Goal: Transaction & Acquisition: Purchase product/service

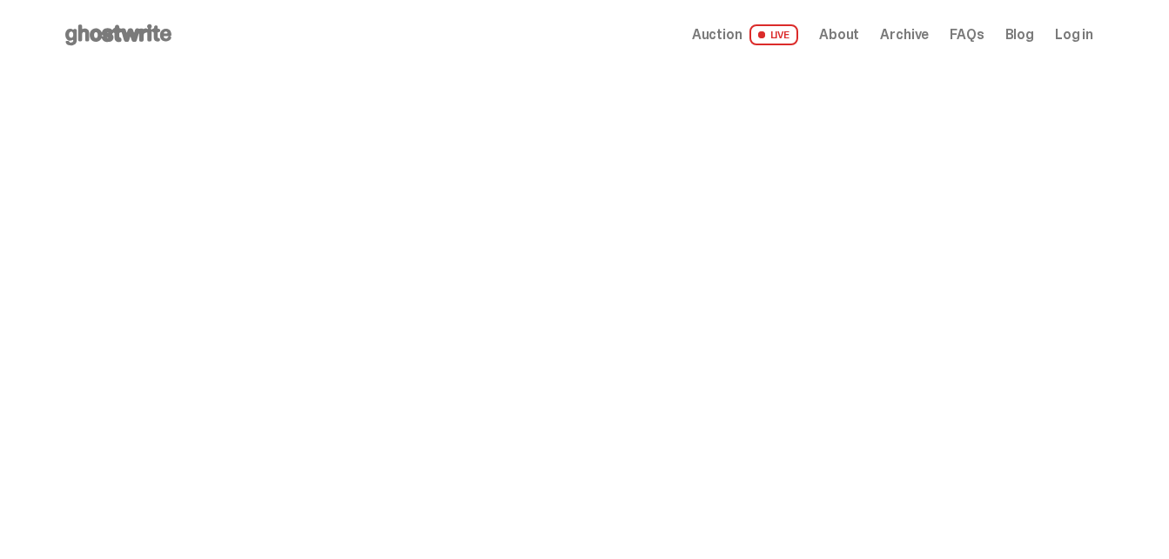
click at [1037, 191] on div at bounding box center [800, 346] width 585 height 439
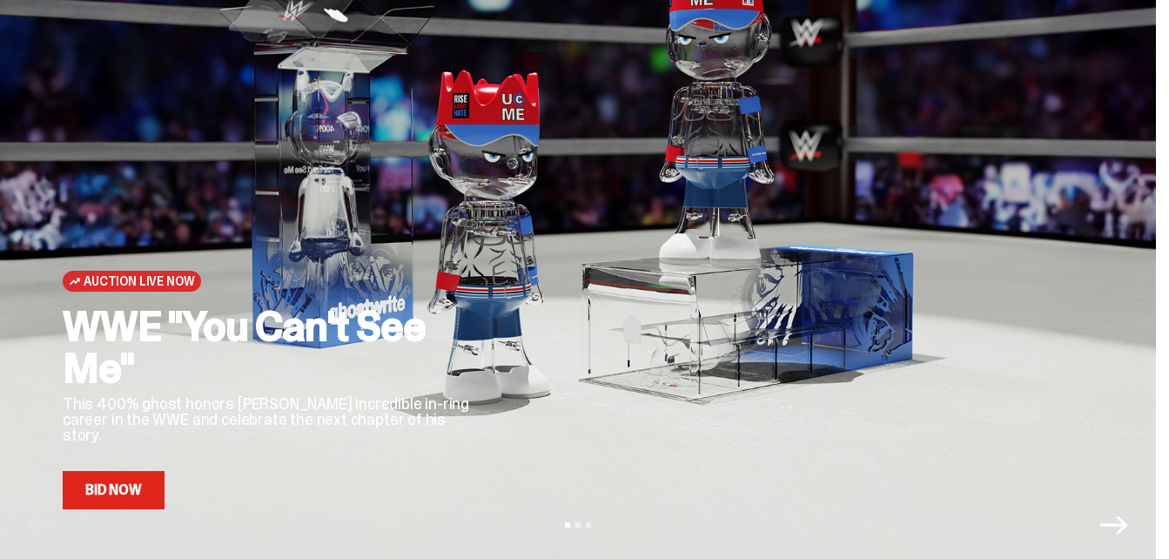
scroll to position [87, 0]
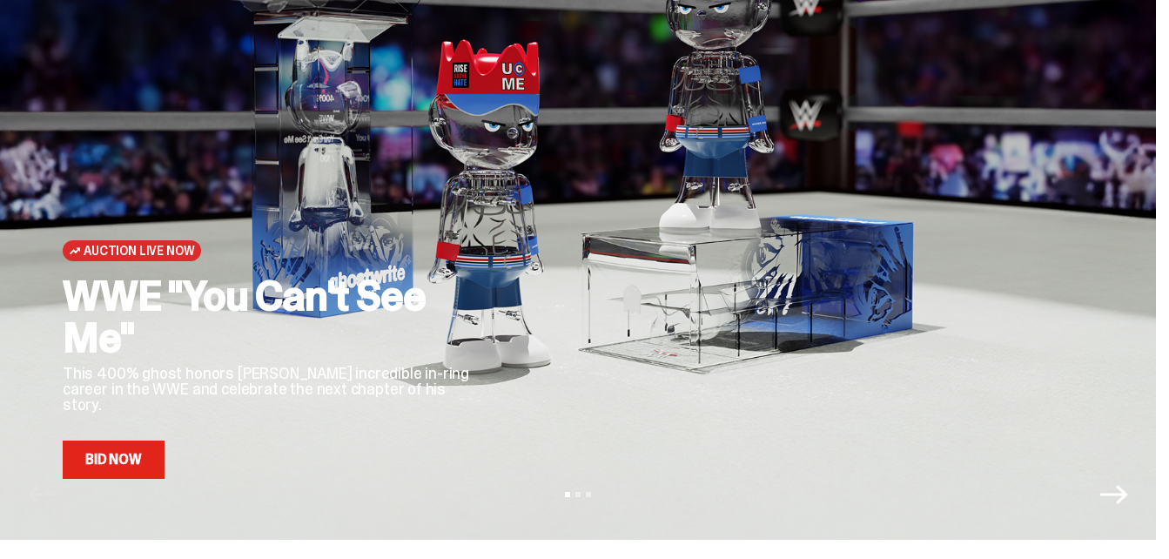
click at [117, 460] on link "Bid Now" at bounding box center [114, 459] width 102 height 38
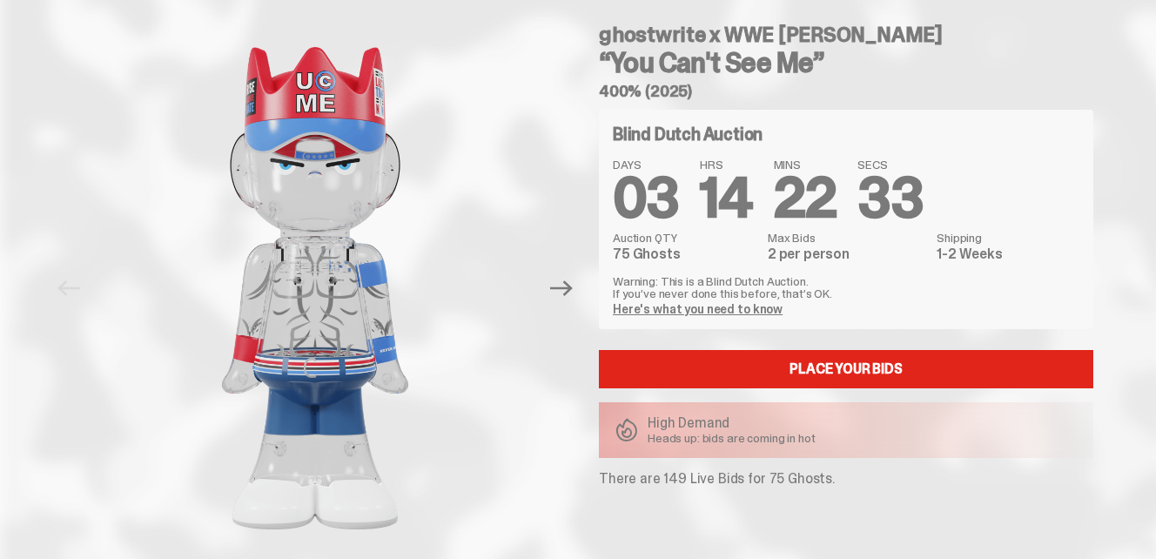
scroll to position [87, 0]
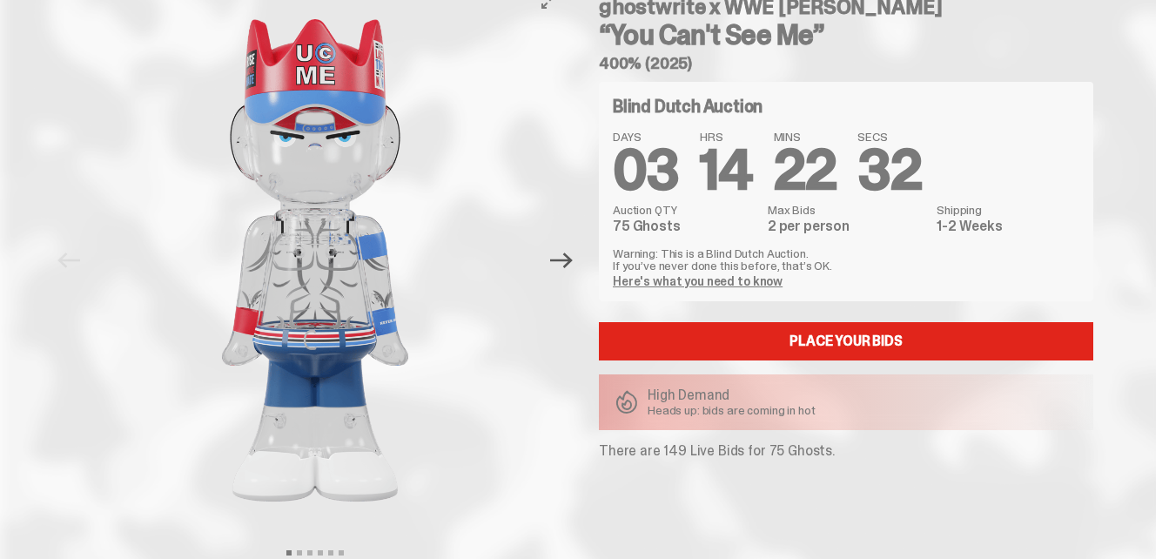
click at [569, 269] on icon "Next" at bounding box center [561, 260] width 23 height 23
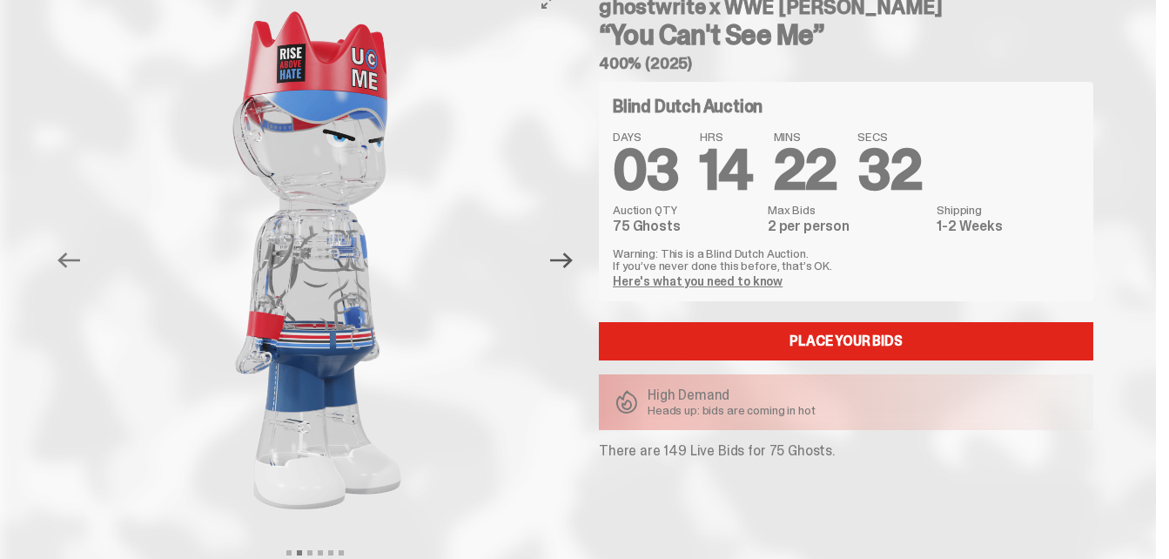
click at [569, 269] on icon "Next" at bounding box center [561, 260] width 23 height 23
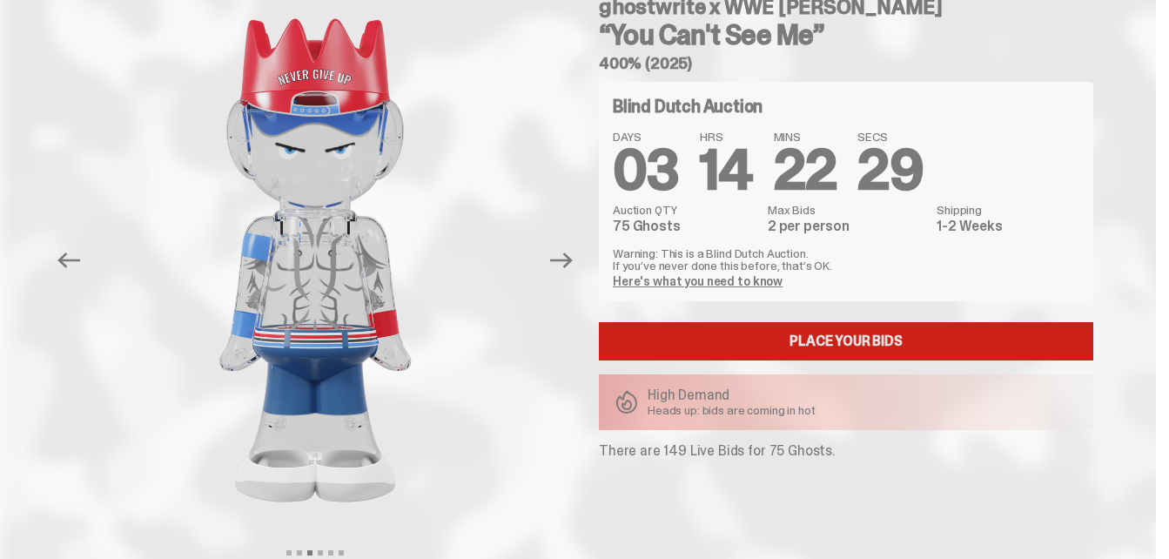
click at [804, 334] on link "Place your Bids" at bounding box center [846, 341] width 494 height 38
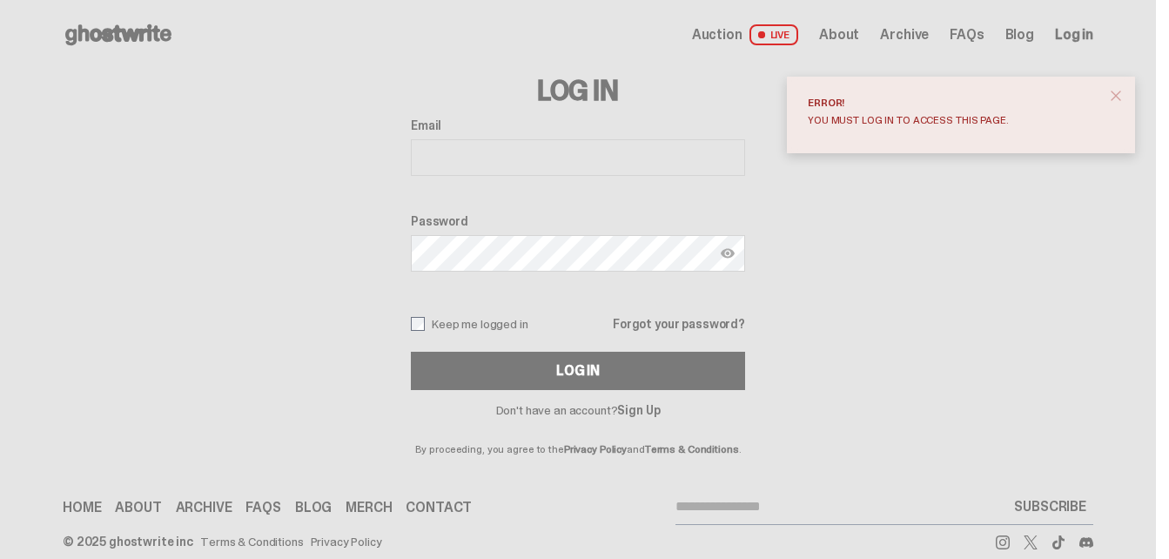
click at [643, 409] on link "Sign Up" at bounding box center [638, 410] width 43 height 16
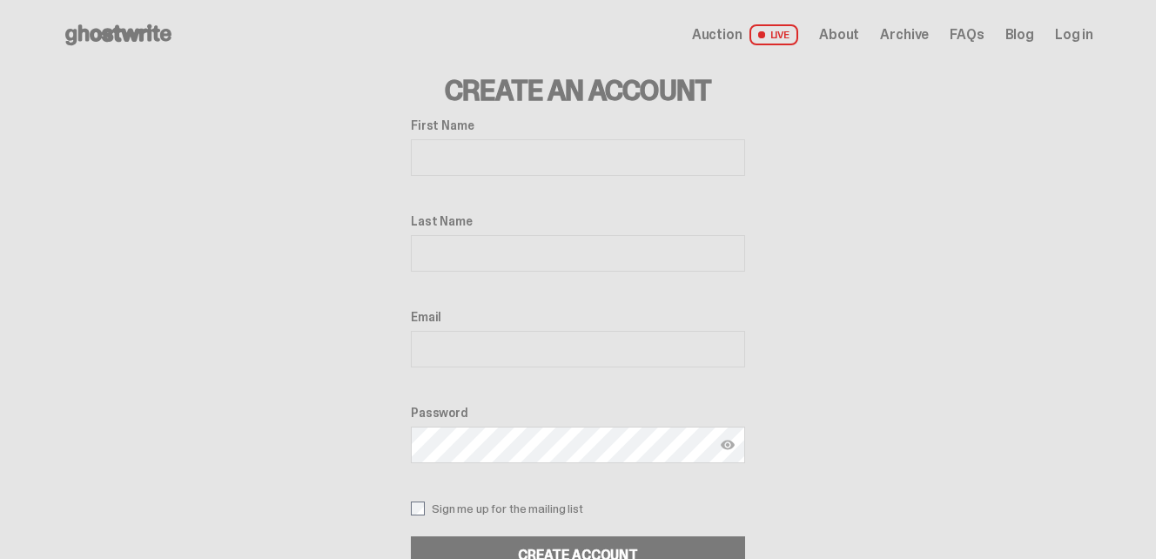
click at [480, 134] on div "First Name" at bounding box center [578, 148] width 334 height 61
click at [486, 158] on input "First Name" at bounding box center [578, 157] width 334 height 37
type input "********"
type input "**********"
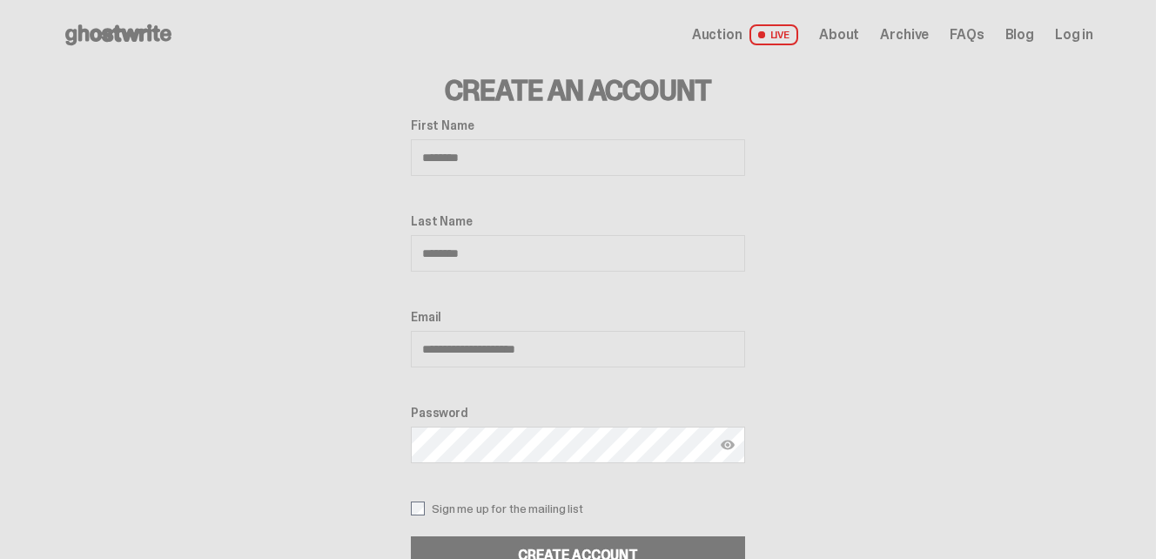
click at [735, 442] on img at bounding box center [728, 445] width 14 height 14
click at [593, 550] on div "Create Account" at bounding box center [578, 555] width 120 height 14
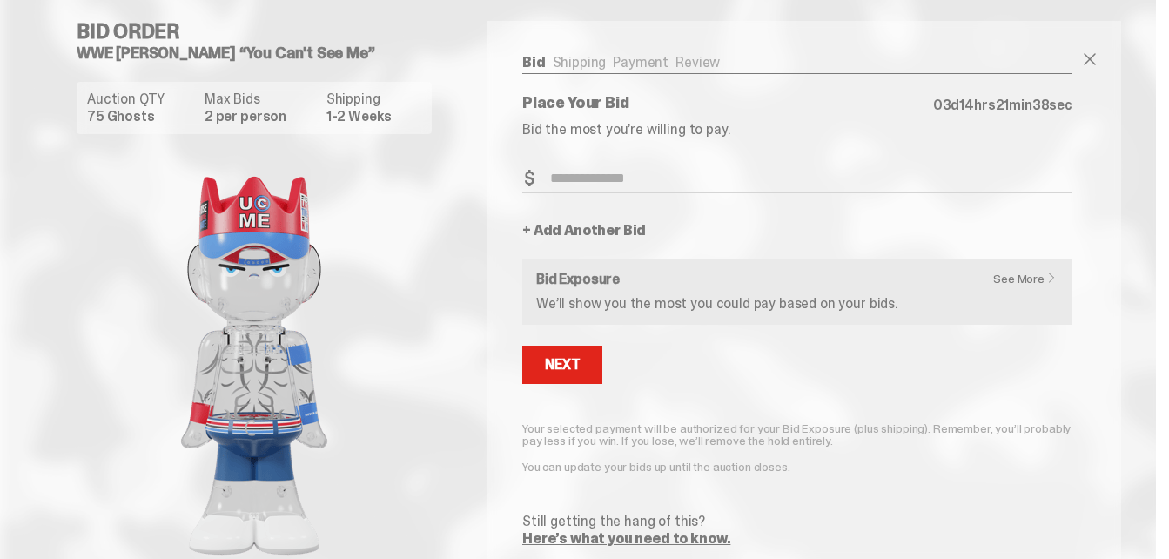
click at [1048, 272] on link "See More" at bounding box center [1029, 278] width 72 height 12
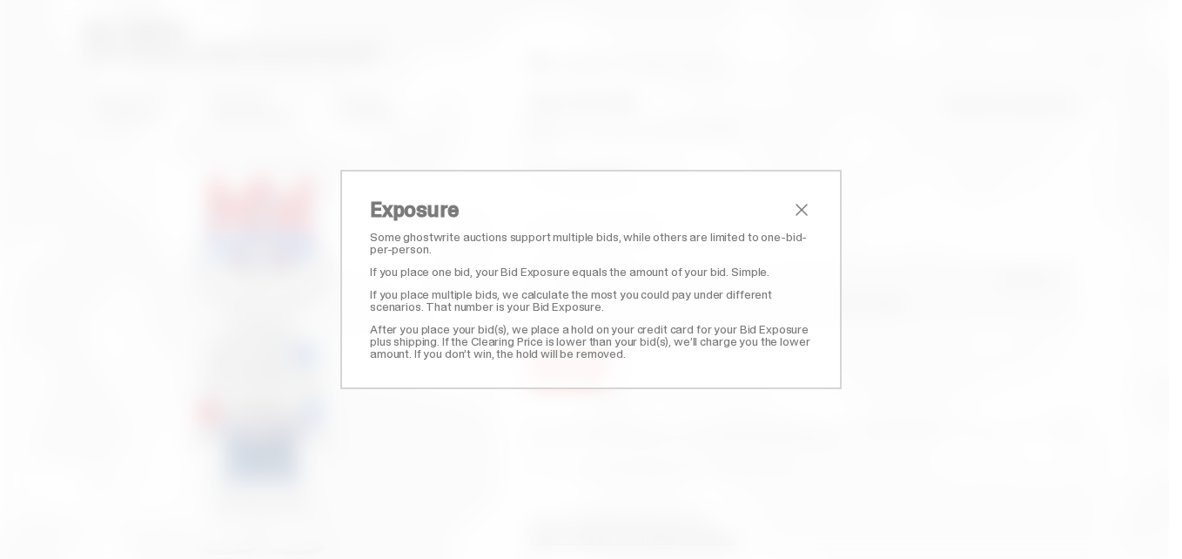
click at [797, 204] on span "close" at bounding box center [801, 209] width 21 height 21
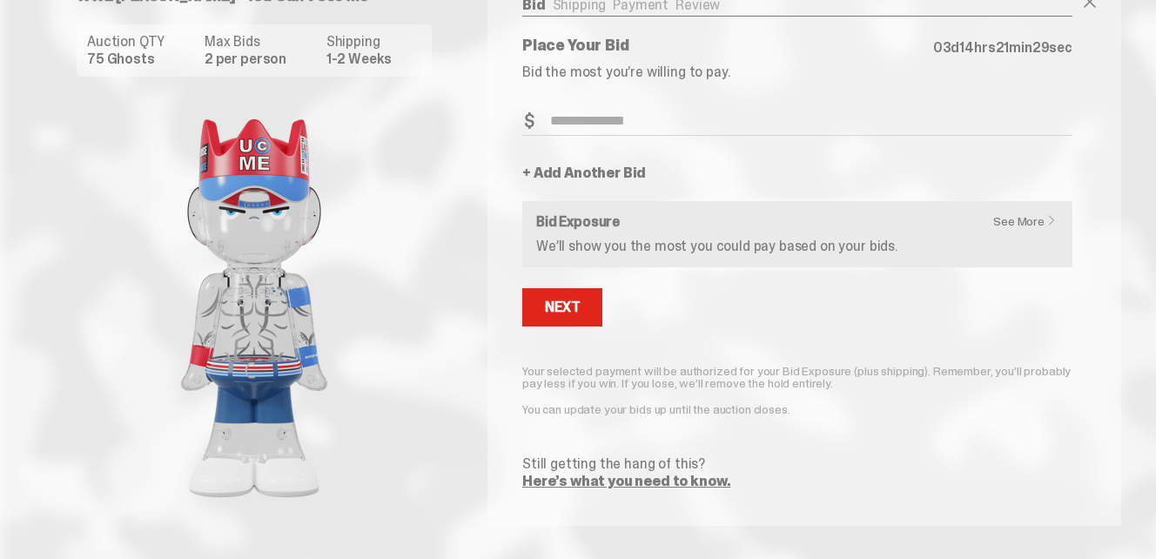
scroll to position [99, 0]
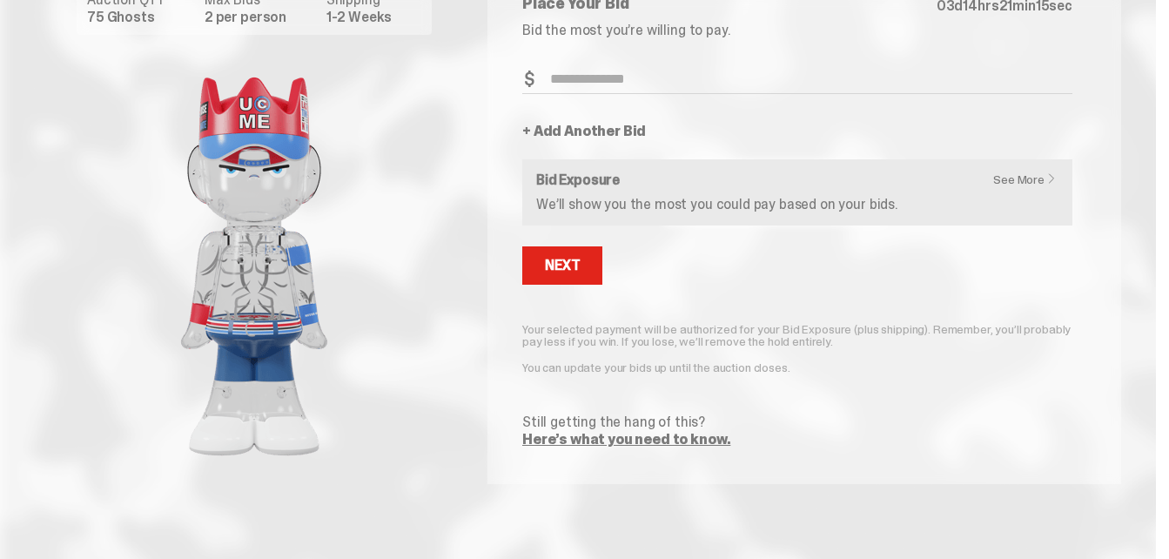
click at [640, 440] on link "Here’s what you need to know." at bounding box center [626, 439] width 208 height 18
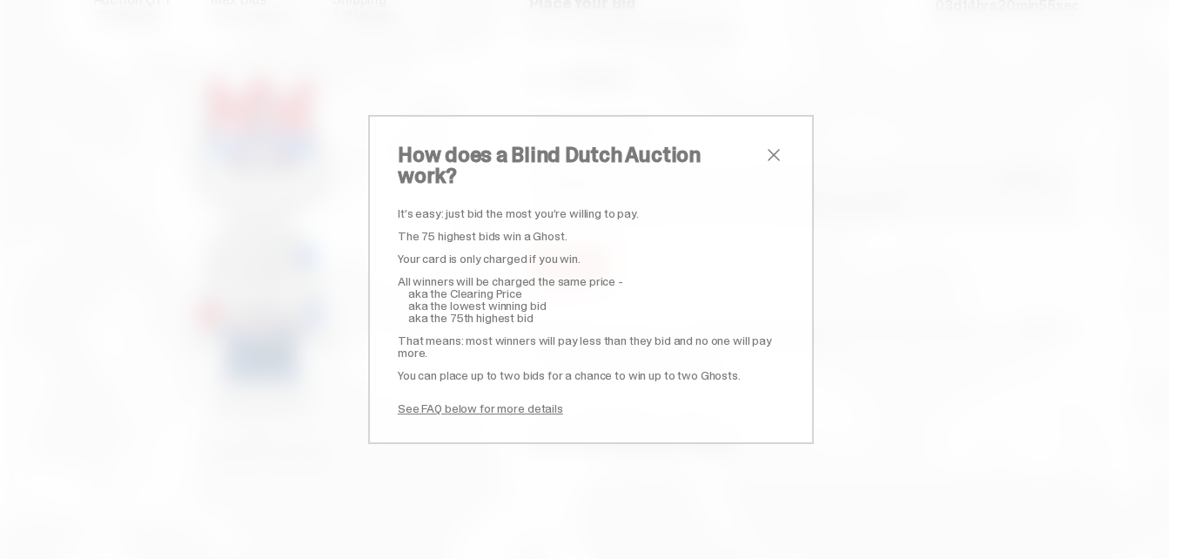
click at [770, 165] on span "close" at bounding box center [773, 154] width 21 height 21
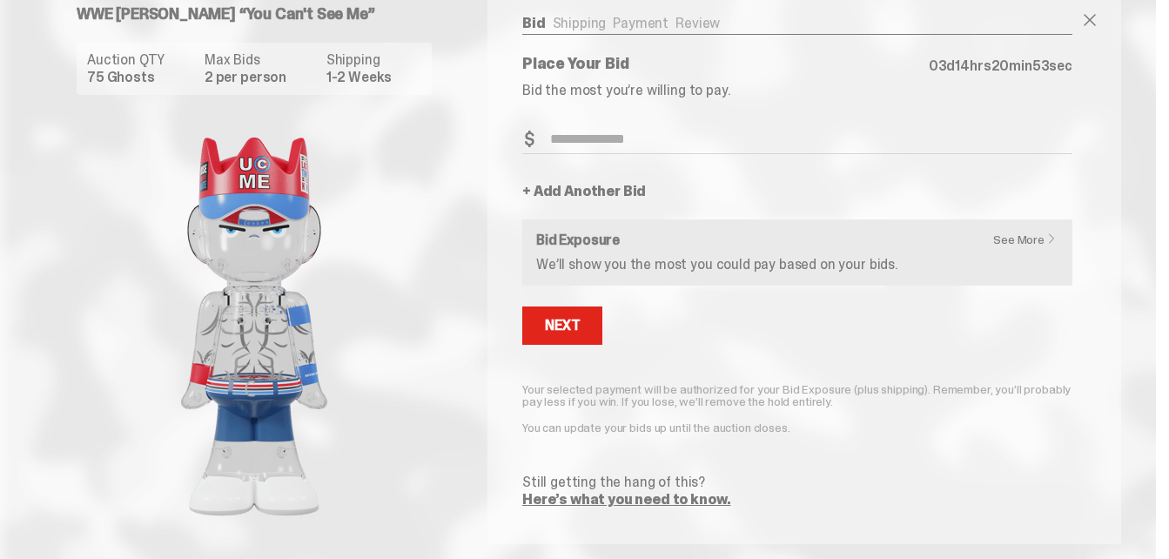
scroll to position [12, 0]
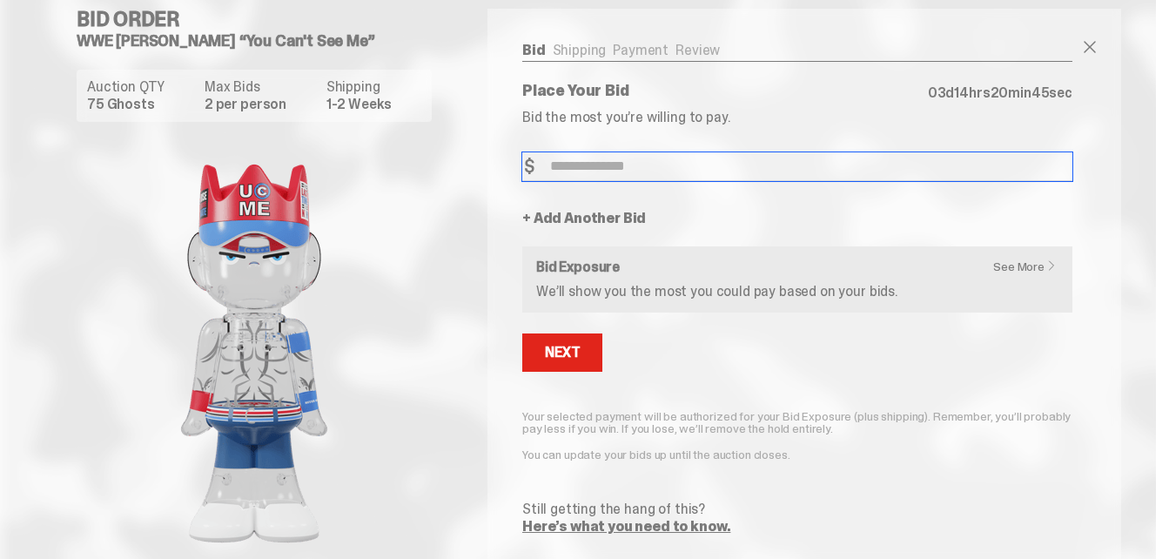
click at [664, 164] on input "Bid Amount" at bounding box center [797, 166] width 550 height 29
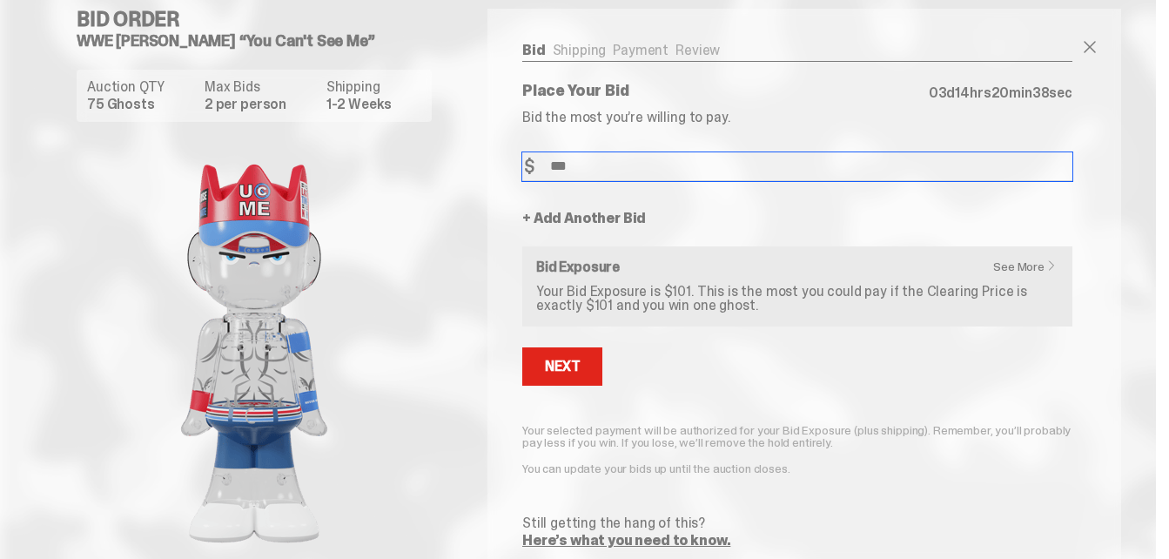
type input "***"
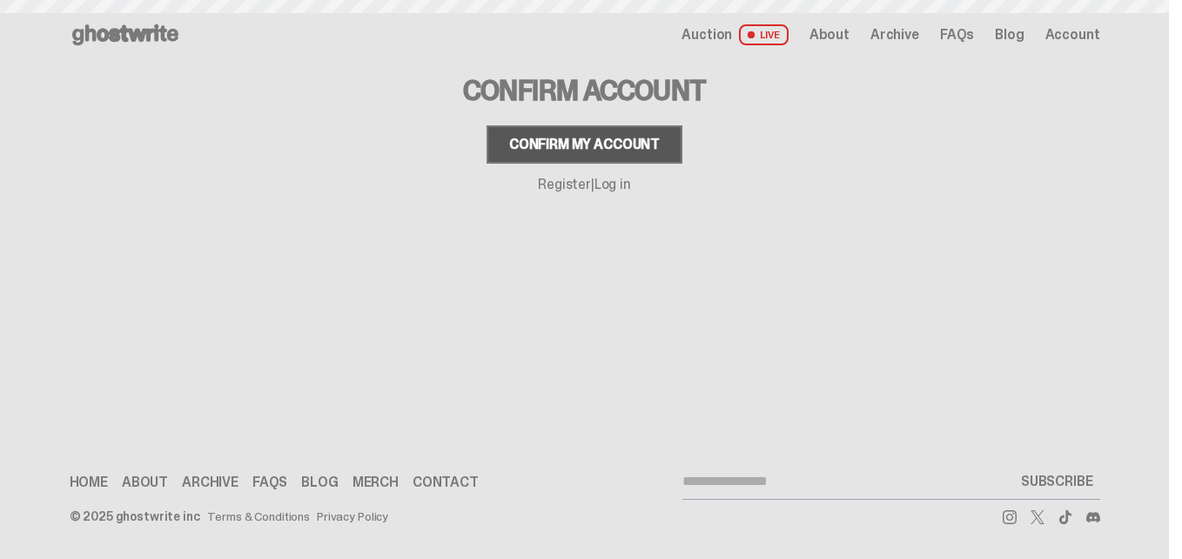
click at [608, 148] on div "Confirm my account" at bounding box center [584, 145] width 151 height 14
